Goal: Use online tool/utility: Utilize a website feature to perform a specific function

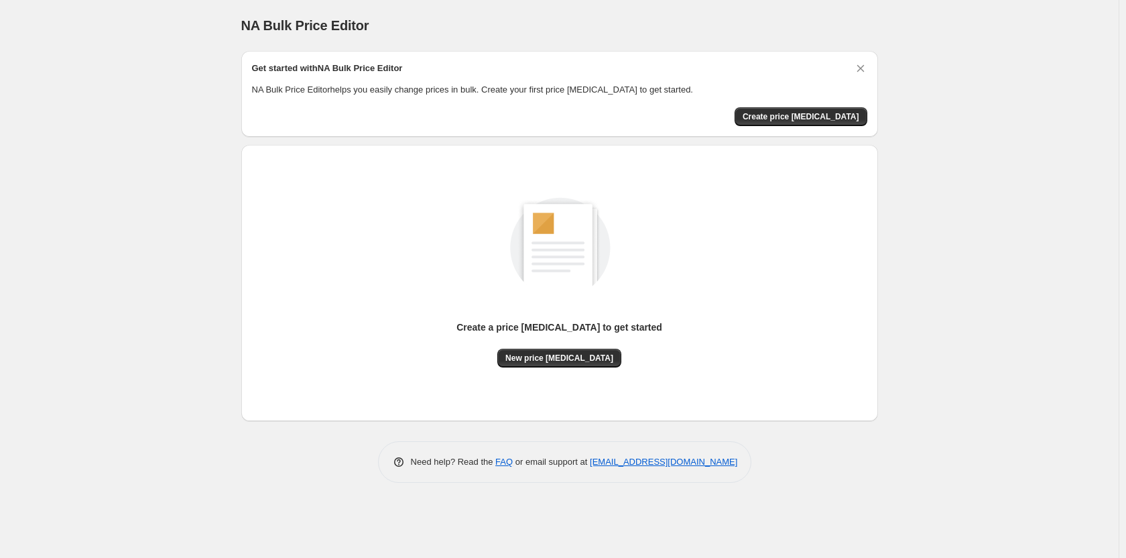
click at [836, 90] on p "NA Bulk Price Editor helps you easily change prices in bulk. Create your first …" at bounding box center [559, 89] width 615 height 13
click at [834, 100] on div "Get started with NA Bulk Price Editor NA Bulk Price Editor helps you easily cha…" at bounding box center [559, 94] width 615 height 64
click at [830, 111] on button "Create price [MEDICAL_DATA]" at bounding box center [800, 116] width 133 height 19
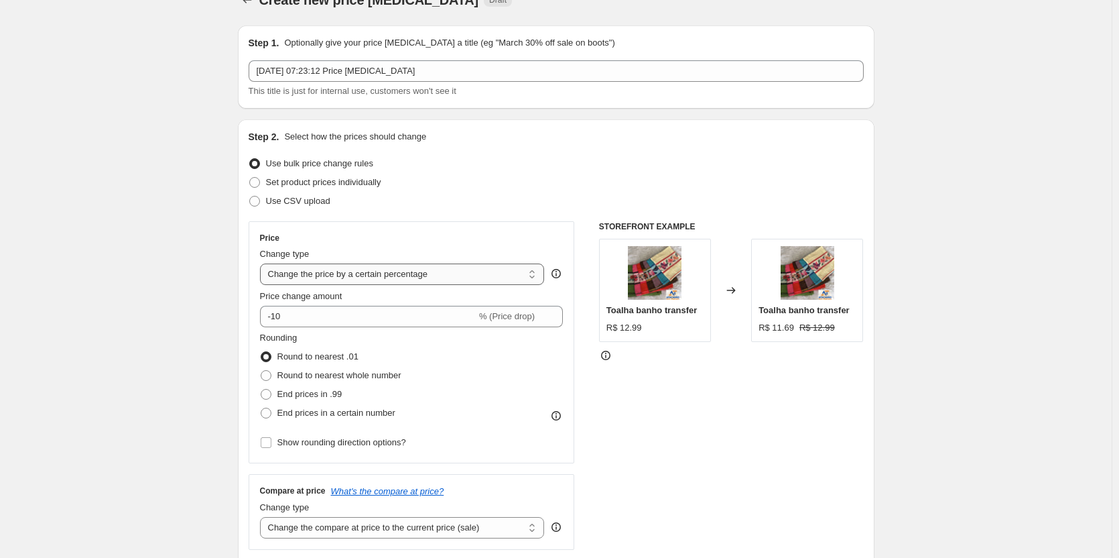
scroll to position [67, 0]
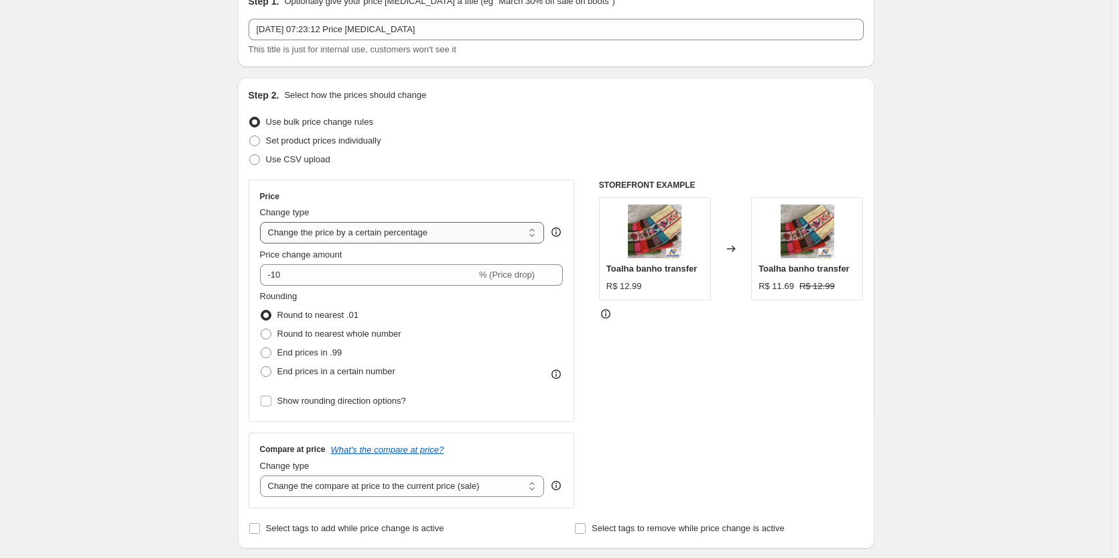
click at [331, 235] on select "Change the price to a certain amount Change the price by a certain amount Chang…" at bounding box center [402, 232] width 285 height 21
select select "no_change"
click at [263, 222] on select "Change the price to a certain amount Change the price by a certain amount Chang…" at bounding box center [402, 232] width 285 height 21
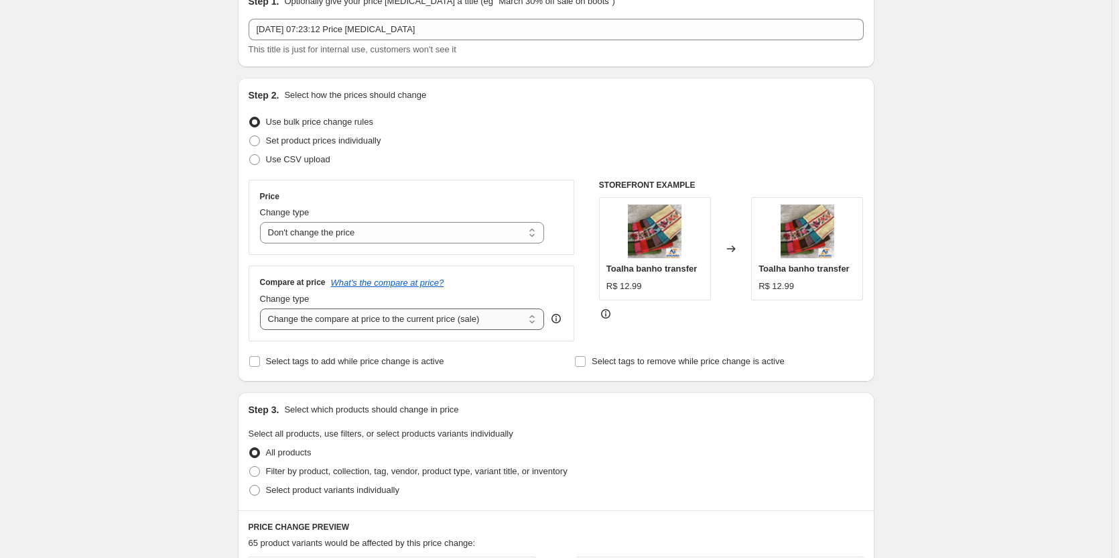
click at [357, 322] on select "Change the compare at price to the current price (sale) Change the compare at p…" at bounding box center [402, 318] width 285 height 21
select select "pp"
click at [263, 308] on select "Change the compare at price to the current price (sale) Change the compare at p…" at bounding box center [402, 318] width 285 height 21
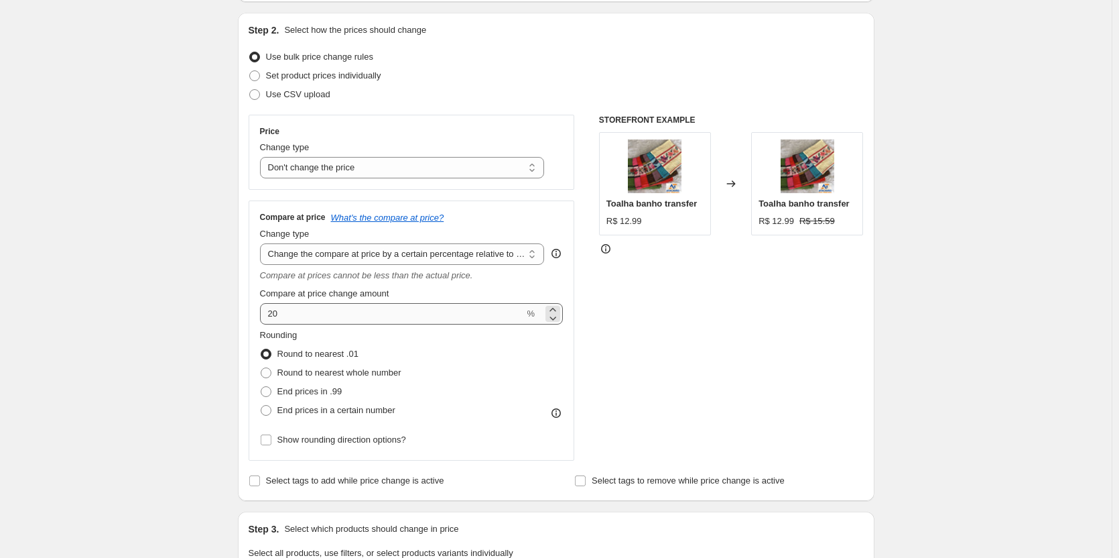
scroll to position [134, 0]
click at [336, 391] on span "End prices in .99" at bounding box center [309, 389] width 65 height 10
click at [261, 385] on input "End prices in .99" at bounding box center [261, 384] width 1 height 1
radio input "true"
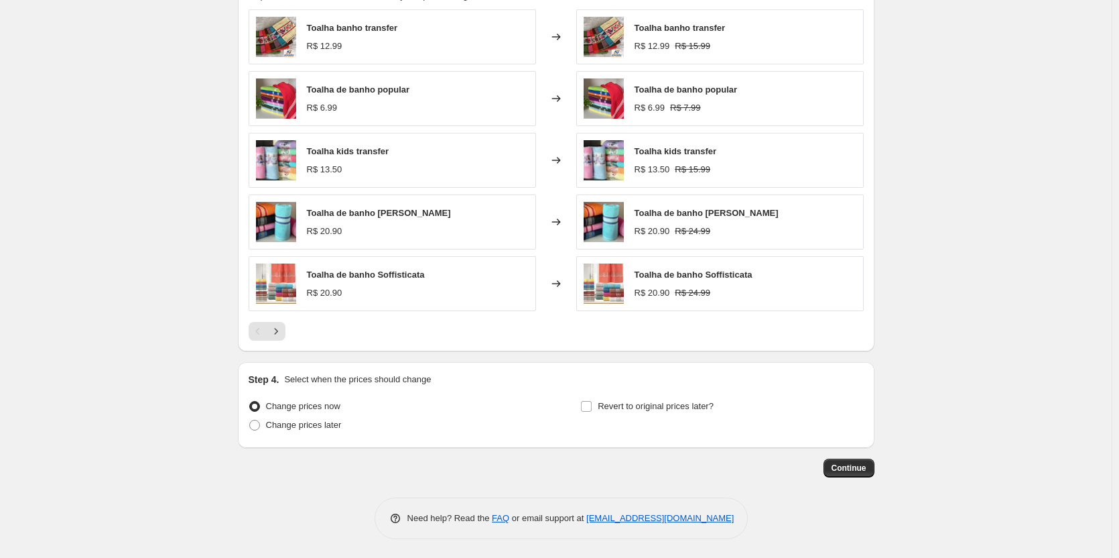
scroll to position [799, 0]
click at [866, 467] on span "Continue" at bounding box center [849, 466] width 35 height 11
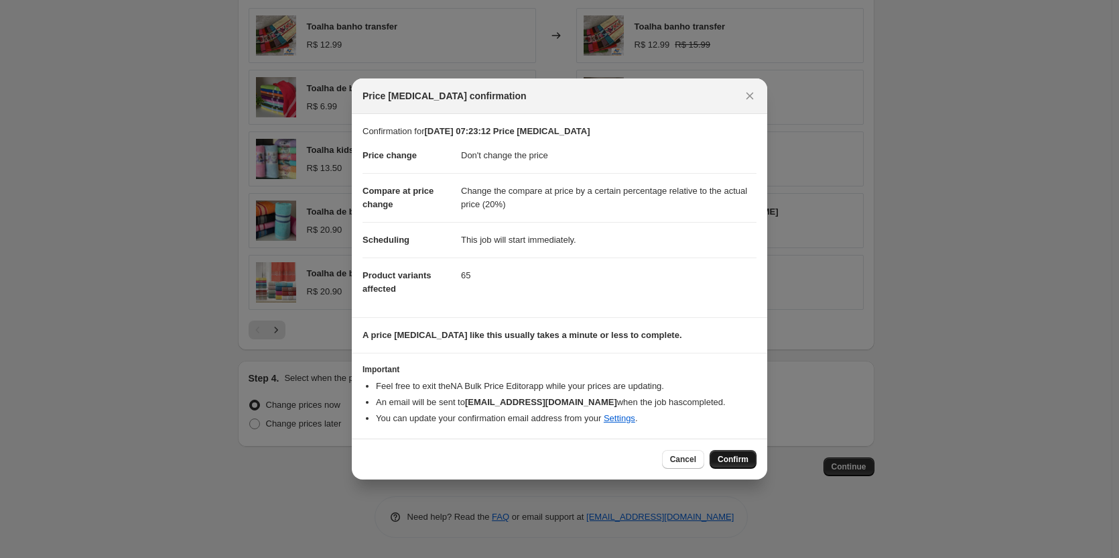
click at [731, 464] on span "Confirm" at bounding box center [733, 459] width 31 height 11
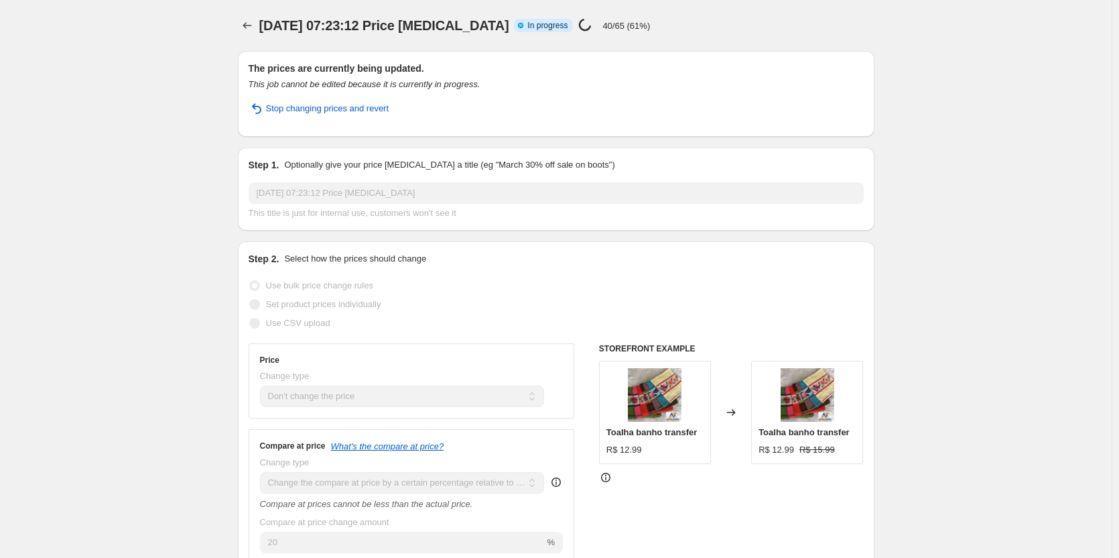
select select "no_change"
select select "pp"
